Goal: Transaction & Acquisition: Purchase product/service

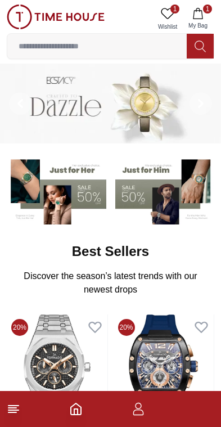
click at [8, 421] on footer "1" at bounding box center [110, 409] width 221 height 36
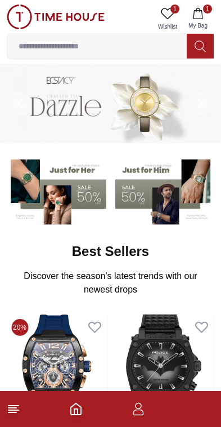
click at [198, 13] on icon "button" at bounding box center [198, 13] width 11 height 11
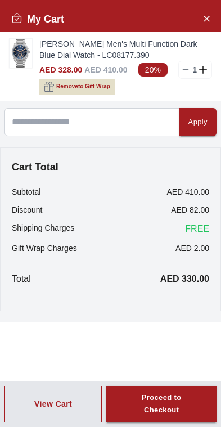
click at [212, 22] on button "Close Account" at bounding box center [207, 18] width 18 height 18
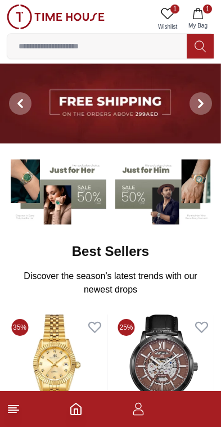
click at [6, 419] on footer "1" at bounding box center [110, 409] width 221 height 36
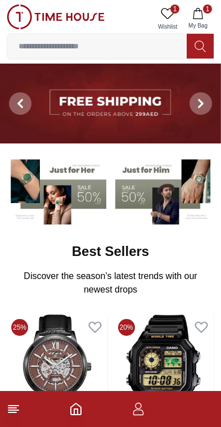
click at [9, 421] on footer "1" at bounding box center [110, 409] width 221 height 36
click at [12, 414] on icon at bounding box center [14, 410] width 14 height 14
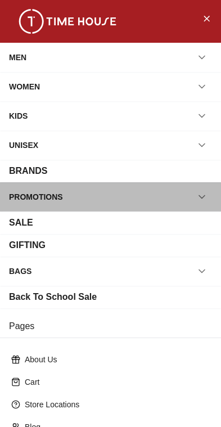
click at [66, 190] on div "PROMOTIONS" at bounding box center [110, 197] width 203 height 20
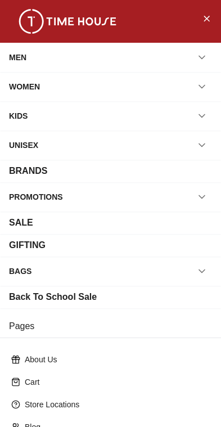
click at [54, 195] on div "PROMOTIONS" at bounding box center [36, 197] width 54 height 20
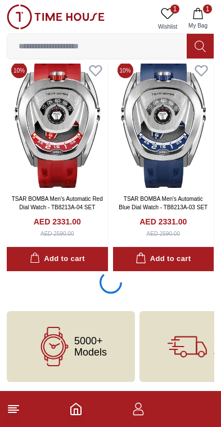
scroll to position [1927, 0]
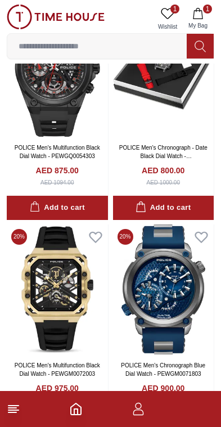
scroll to position [4381, 0]
